Goal: Understand process/instructions: Learn how to perform a task or action

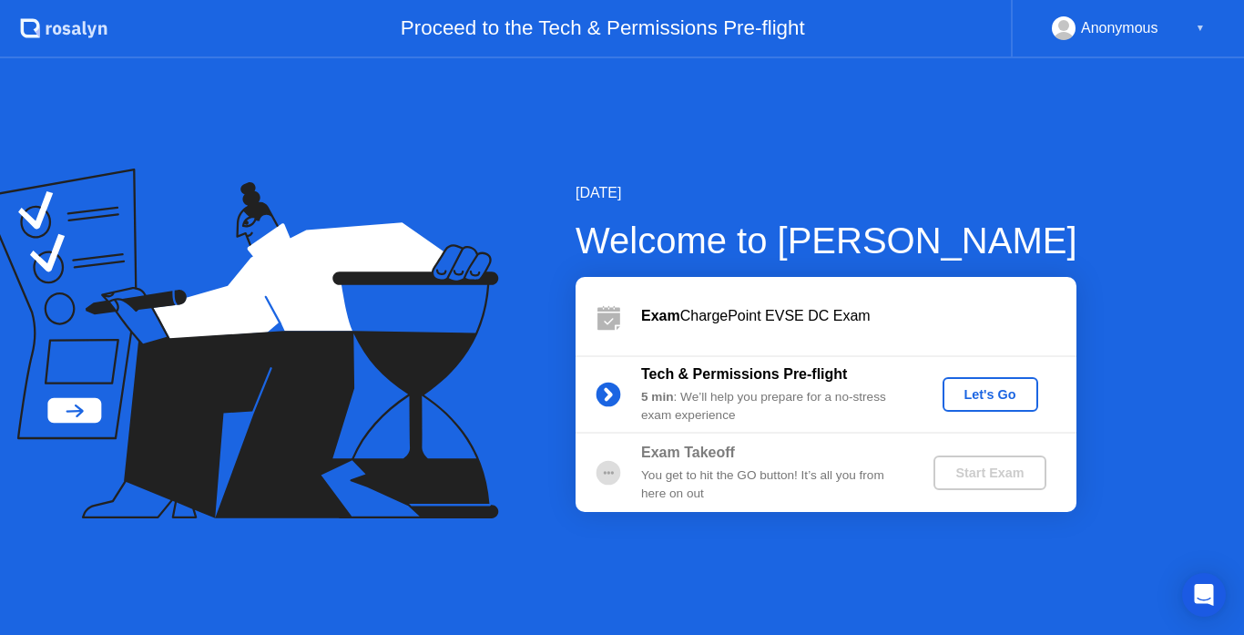
click at [989, 395] on div "Let's Go" at bounding box center [990, 394] width 81 height 15
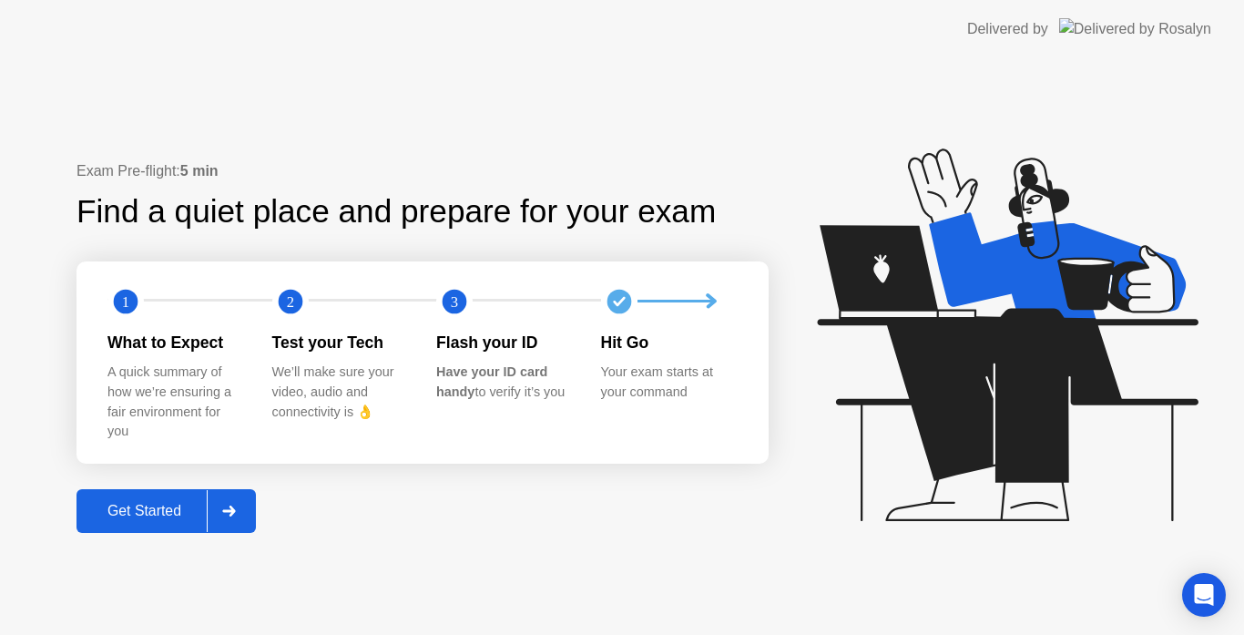
click at [167, 509] on div "Get Started" at bounding box center [144, 511] width 125 height 16
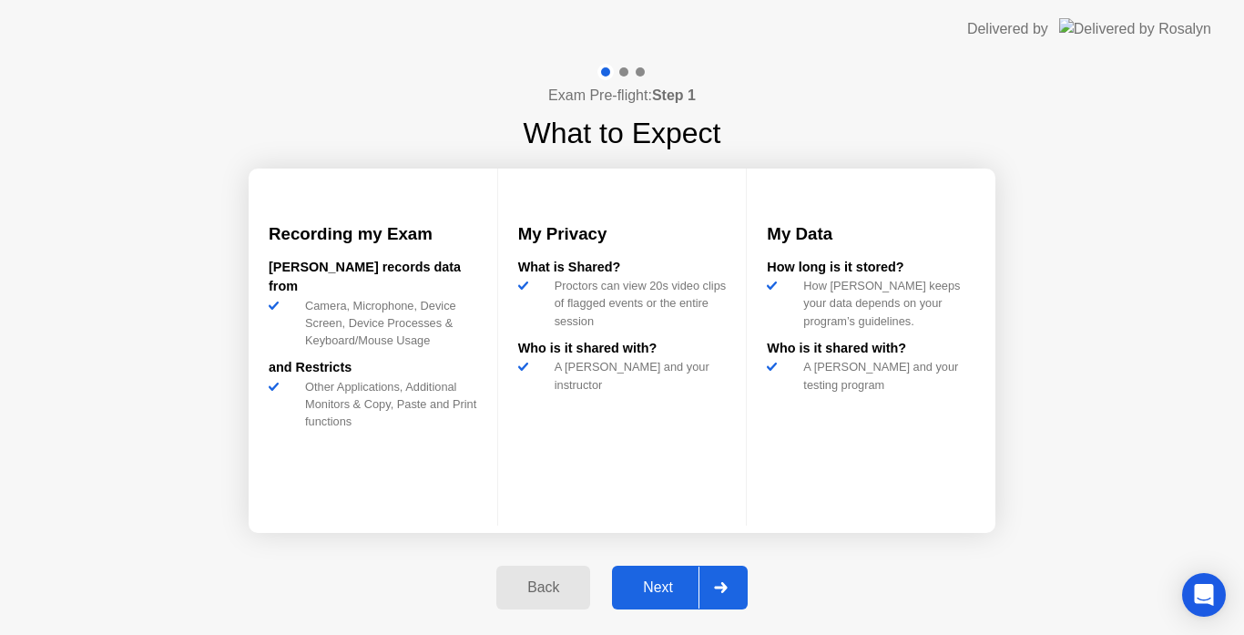
click at [668, 587] on div "Next" at bounding box center [658, 587] width 81 height 16
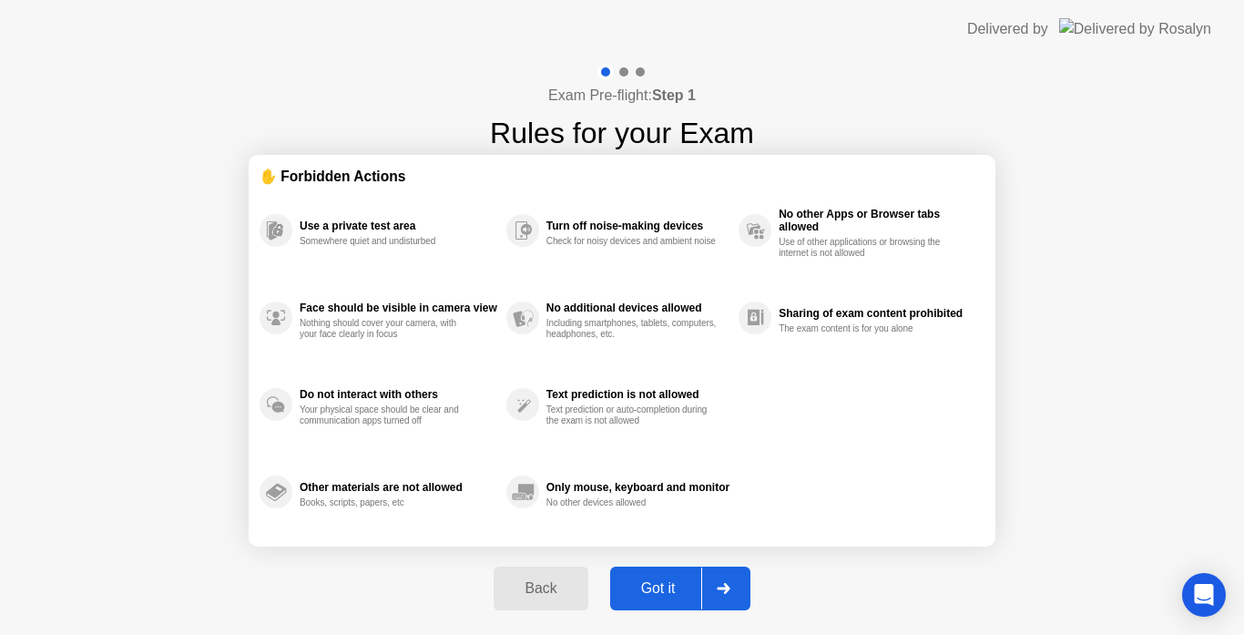
click at [668, 587] on div "Got it" at bounding box center [659, 588] width 86 height 16
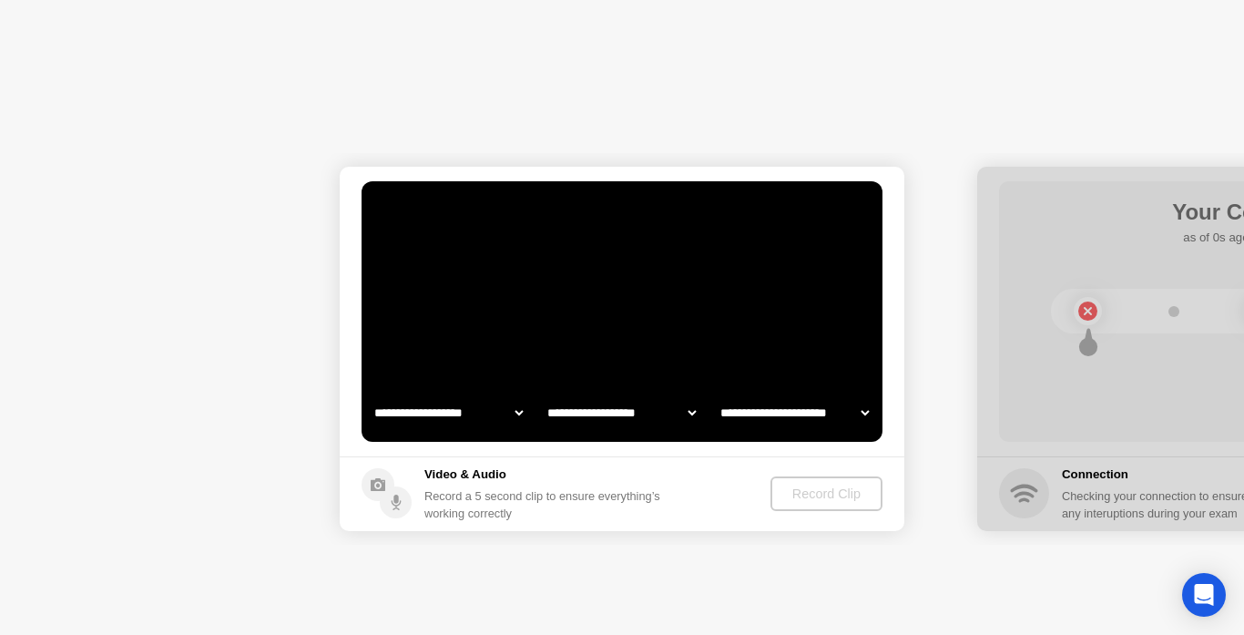
select select "**********"
select select "*******"
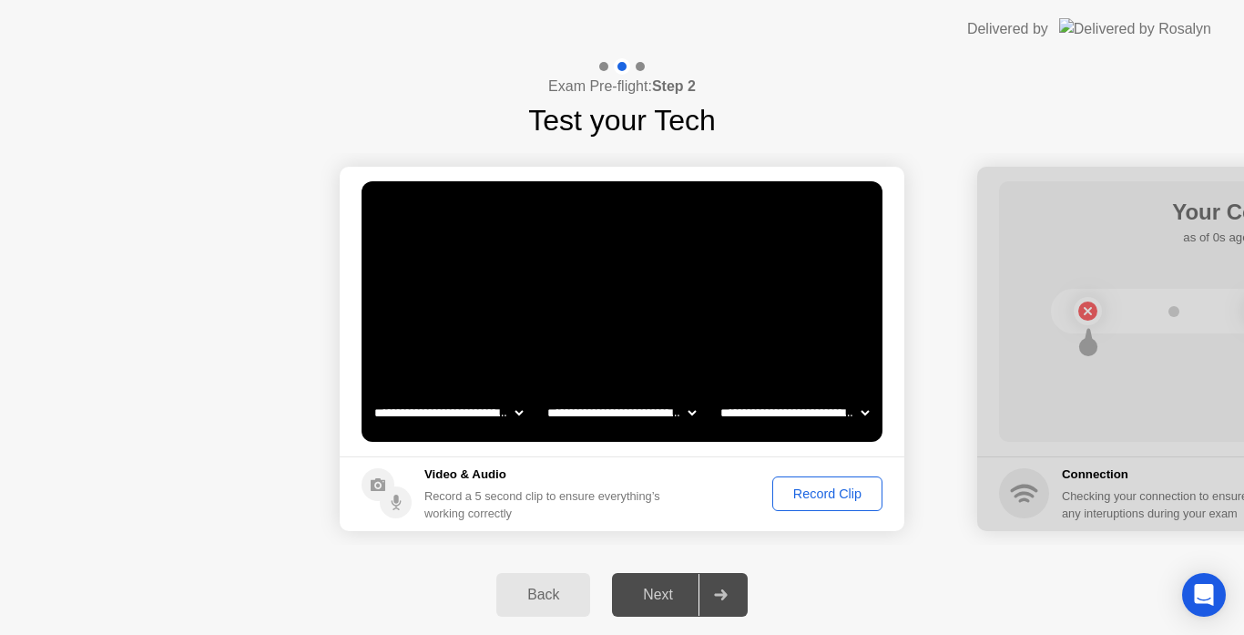
click at [812, 488] on div "Record Clip" at bounding box center [827, 493] width 97 height 15
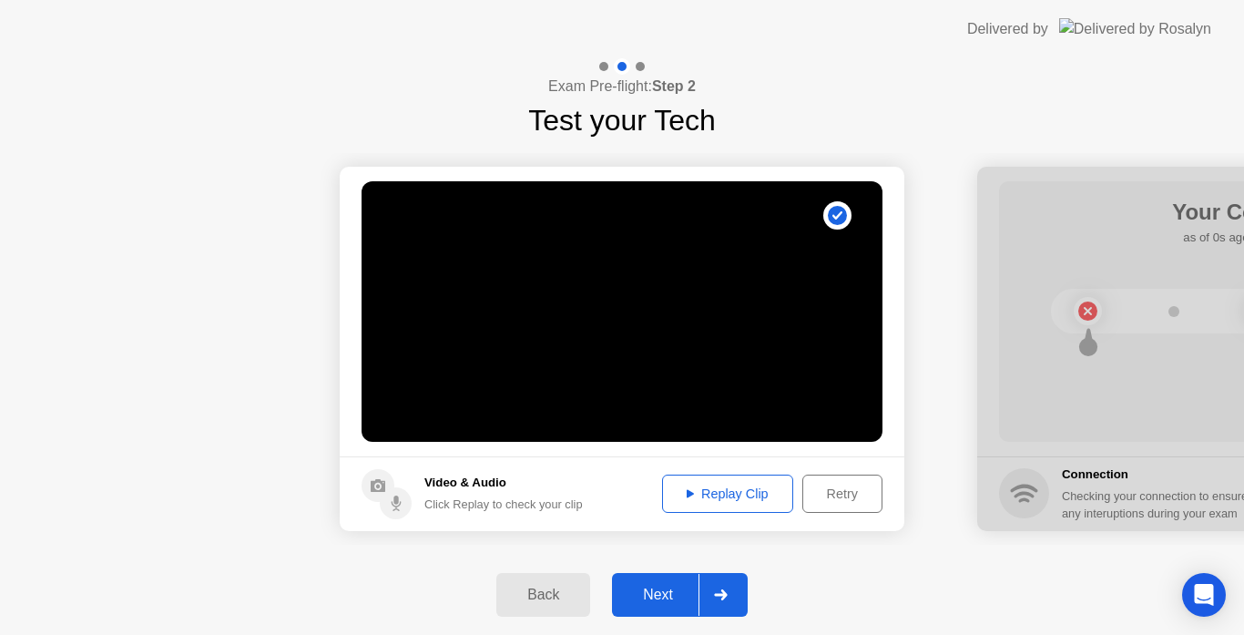
click at [662, 582] on button "Next" at bounding box center [680, 595] width 136 height 44
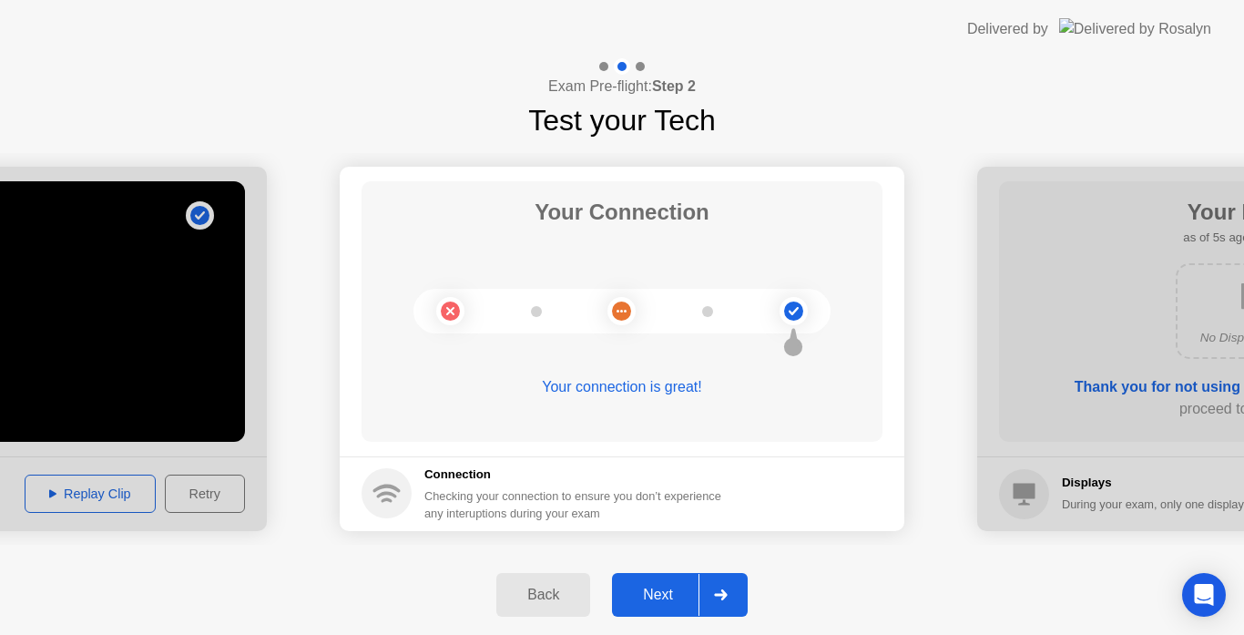
click at [662, 582] on button "Next" at bounding box center [680, 595] width 136 height 44
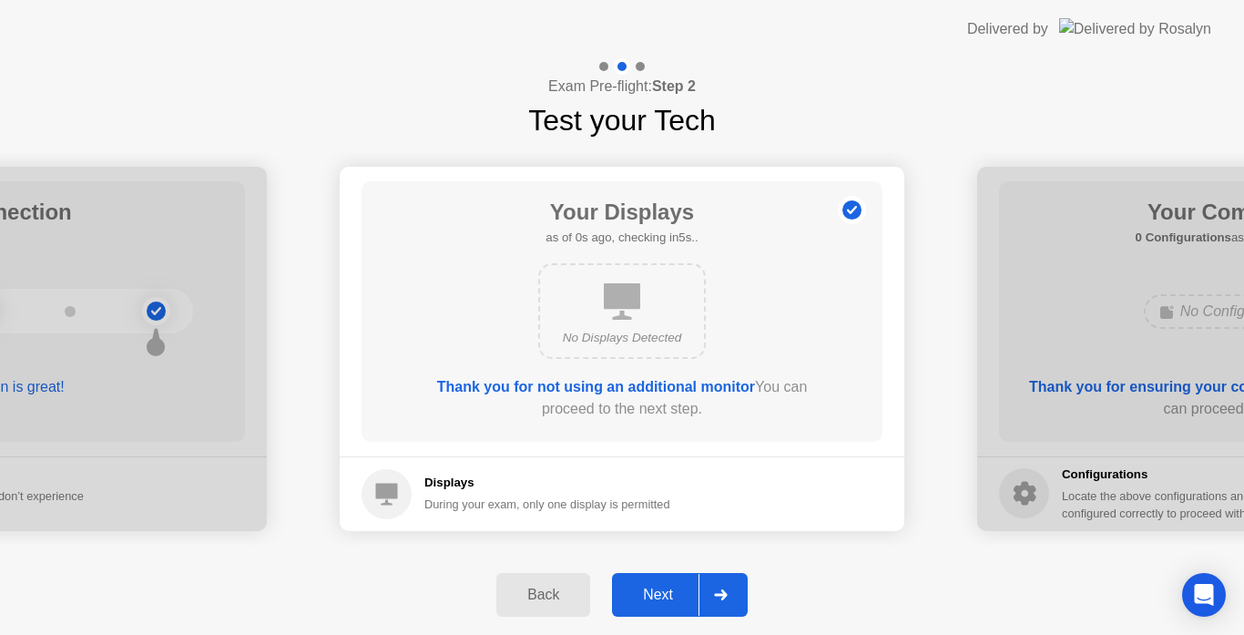
click at [663, 593] on div "Next" at bounding box center [658, 595] width 81 height 16
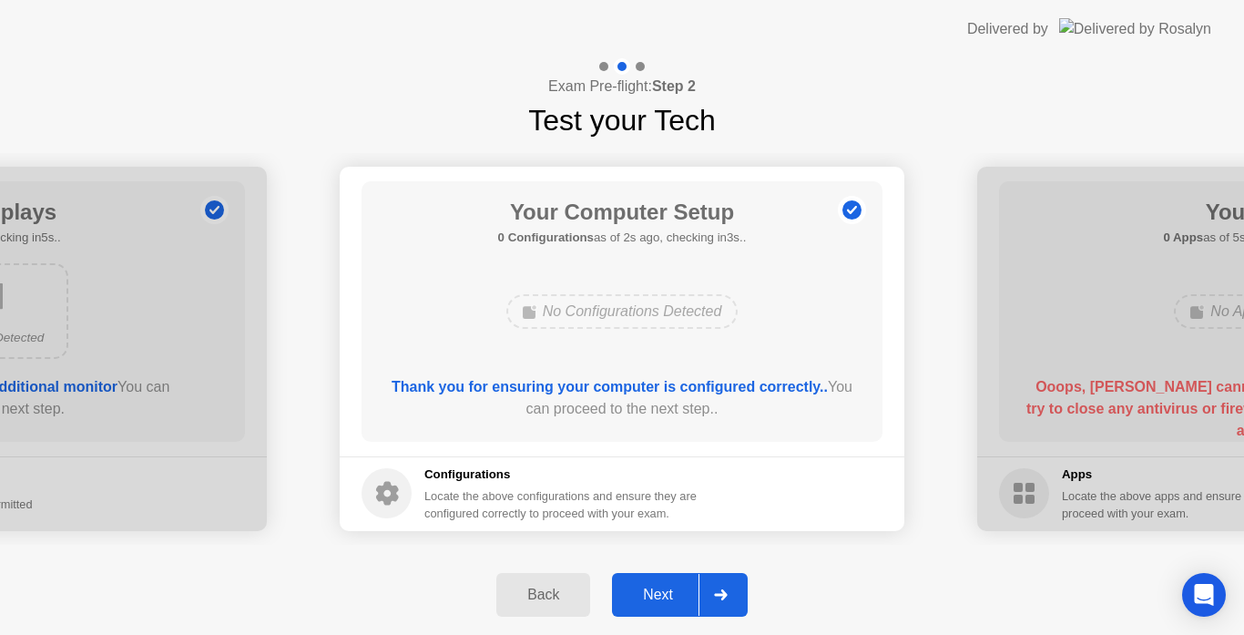
click at [663, 593] on div "Next" at bounding box center [658, 595] width 81 height 16
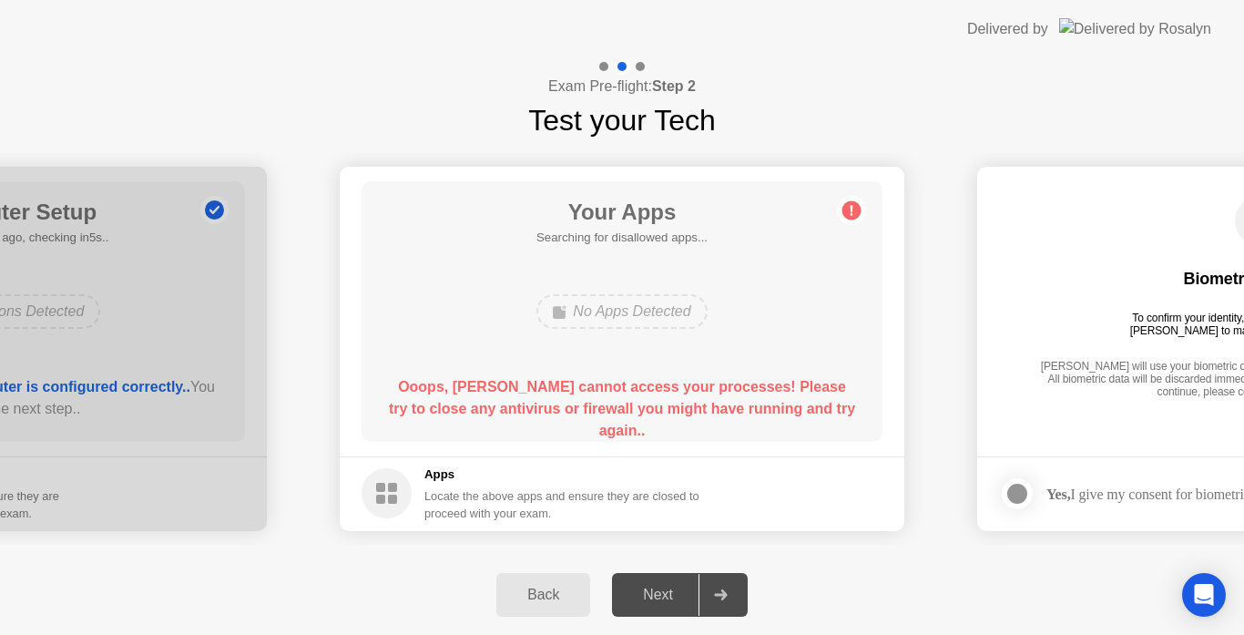
click at [663, 593] on div "Next" at bounding box center [658, 595] width 81 height 16
click at [492, 501] on div "Locate the above apps and ensure they are closed to proceed with your exam." at bounding box center [562, 504] width 276 height 35
click at [713, 594] on div at bounding box center [721, 595] width 44 height 42
click at [594, 312] on div "No Apps Detected" at bounding box center [621, 311] width 170 height 35
click at [499, 516] on div "Locate the above apps and ensure they are closed to proceed with your exam." at bounding box center [562, 504] width 276 height 35
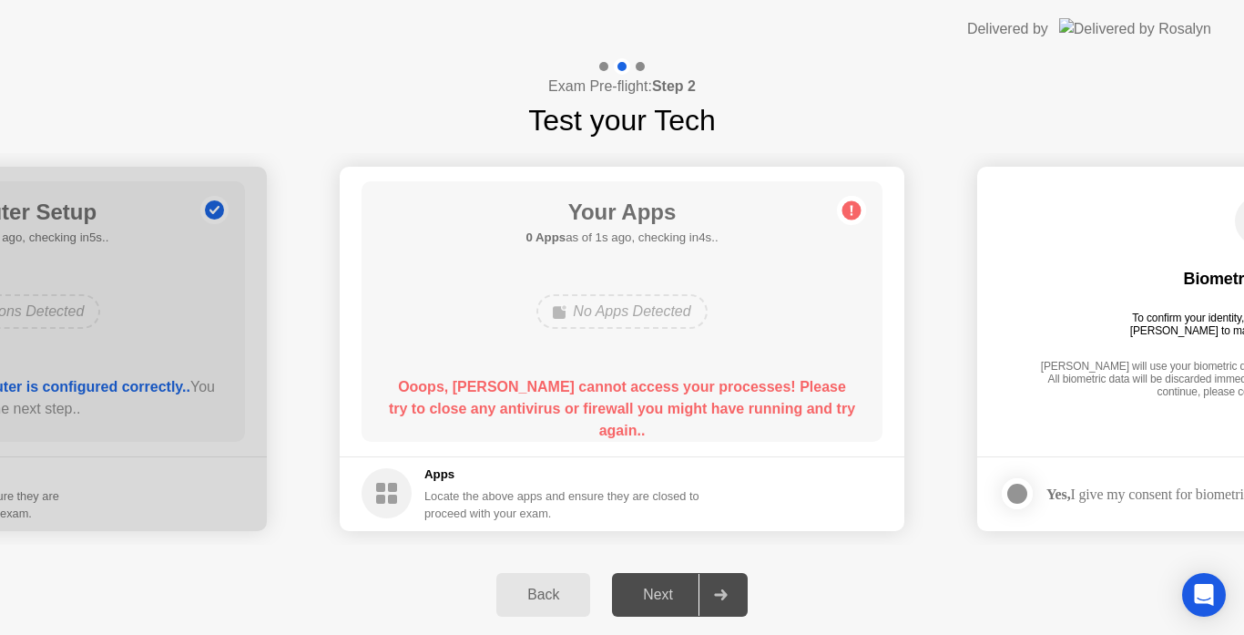
click at [659, 588] on div "Next" at bounding box center [658, 595] width 81 height 16
click at [549, 602] on div "Back" at bounding box center [543, 595] width 83 height 16
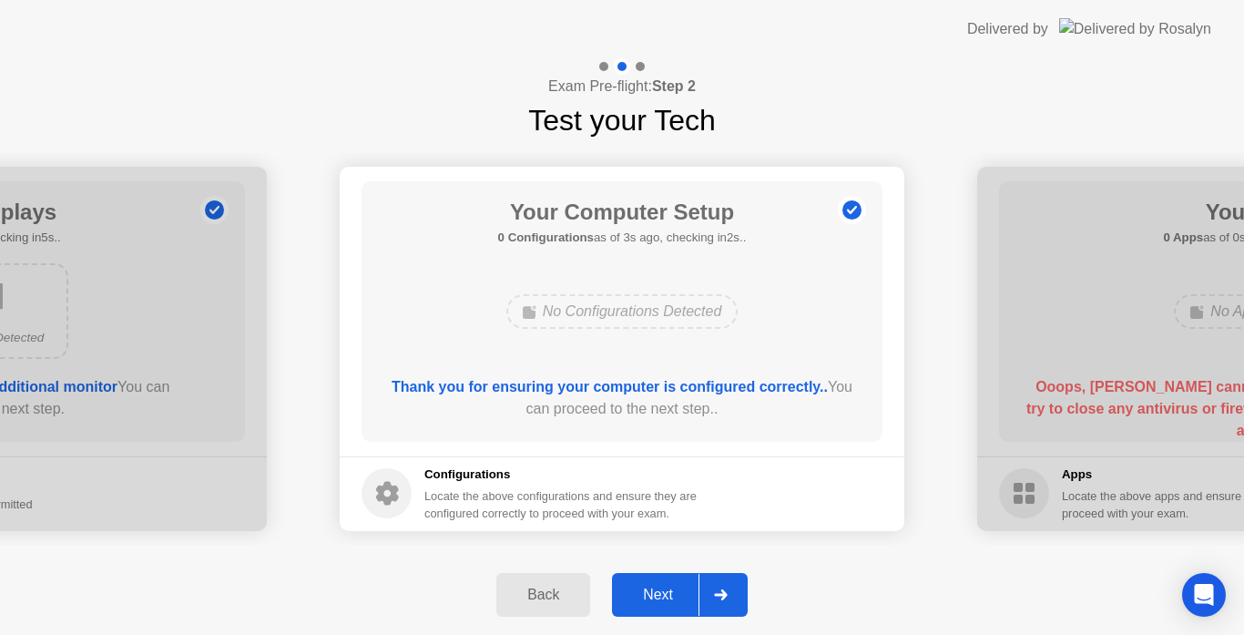
click at [720, 593] on icon at bounding box center [721, 594] width 14 height 11
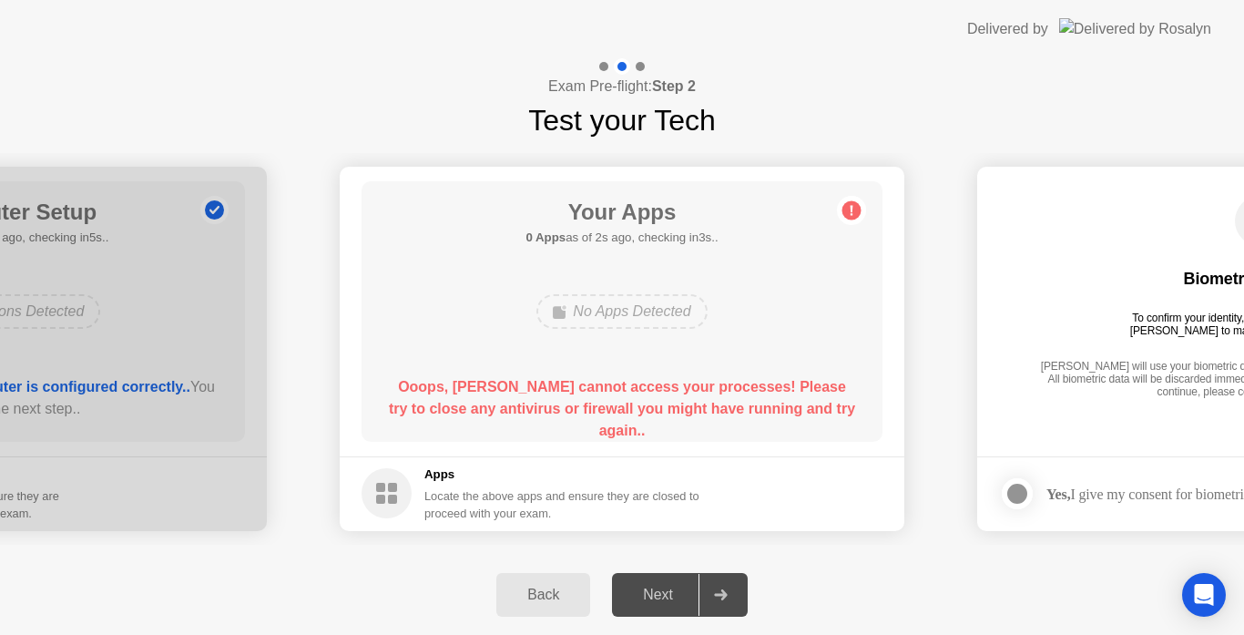
click at [720, 593] on icon at bounding box center [721, 594] width 14 height 11
